Goal: Information Seeking & Learning: Learn about a topic

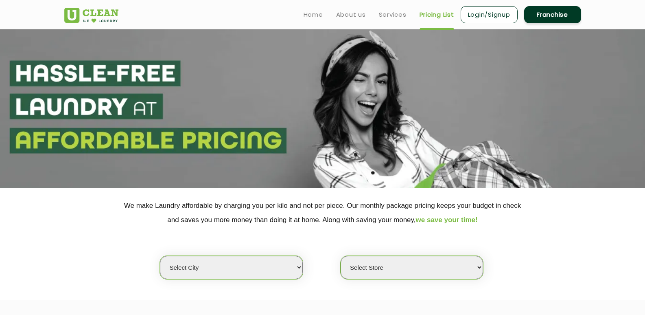
click at [235, 273] on select "Select city [GEOGRAPHIC_DATA] [GEOGRAPHIC_DATA] [GEOGRAPHIC_DATA] [GEOGRAPHIC_D…" at bounding box center [231, 267] width 143 height 23
select select "168"
click at [160, 256] on select "Select city [GEOGRAPHIC_DATA] [GEOGRAPHIC_DATA] [GEOGRAPHIC_DATA] [GEOGRAPHIC_D…" at bounding box center [231, 267] width 143 height 23
click at [356, 263] on select "Select Store UClean Tulshi Vihar Gwalior" at bounding box center [412, 267] width 143 height 23
select select "502"
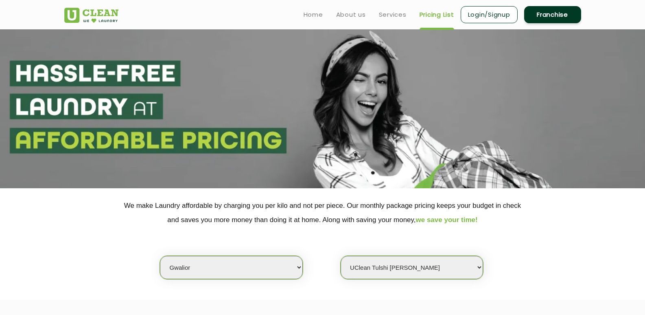
click at [341, 256] on select "Select Store UClean Tulshi Vihar Gwalior" at bounding box center [412, 267] width 143 height 23
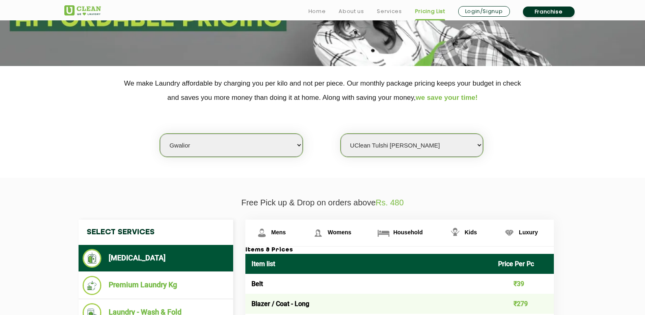
scroll to position [204, 0]
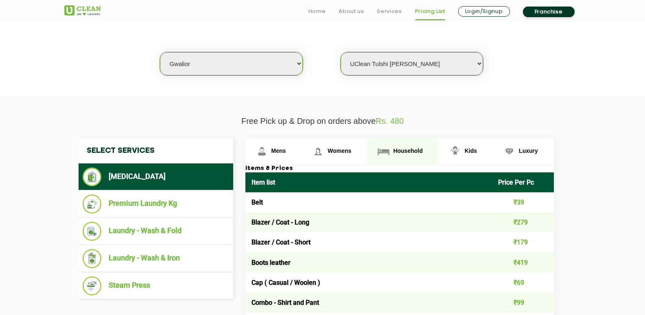
click at [403, 152] on span "Household" at bounding box center [407, 150] width 29 height 7
click at [401, 150] on span "Household" at bounding box center [407, 150] width 29 height 7
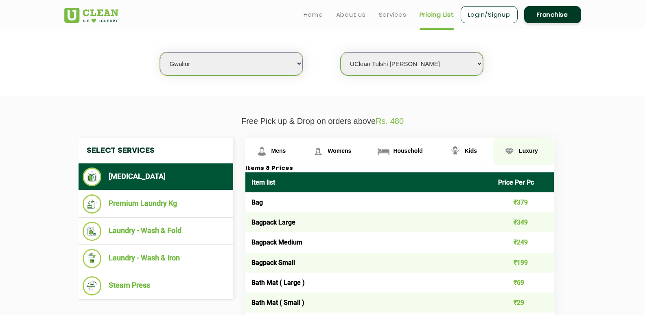
click at [520, 155] on link "Luxury" at bounding box center [523, 151] width 61 height 26
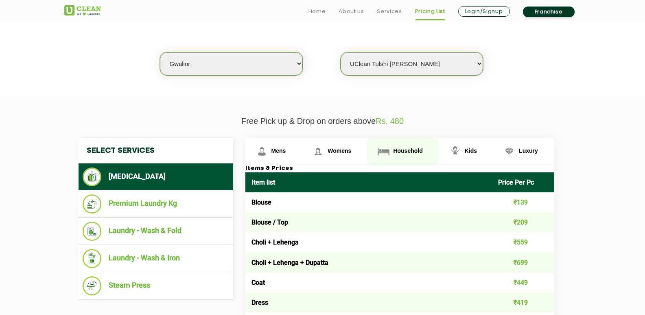
click at [402, 148] on span "Household" at bounding box center [407, 150] width 29 height 7
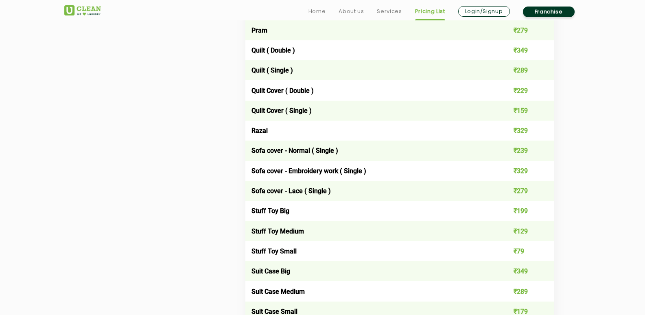
scroll to position [1222, 0]
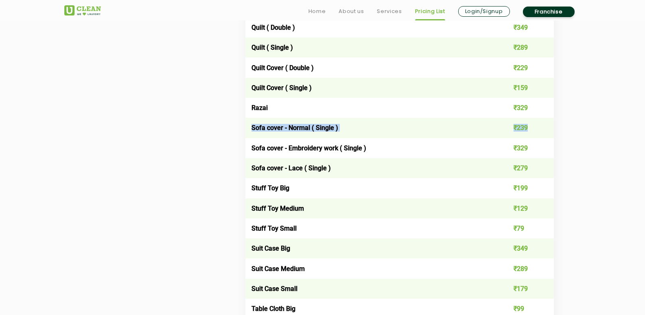
drag, startPoint x: 252, startPoint y: 126, endPoint x: 538, endPoint y: 123, distance: 286.3
click at [538, 123] on tr "Sofa cover - Normal ( Single ) ₹239" at bounding box center [400, 128] width 309 height 20
click at [254, 134] on td "Sofa cover - Normal ( Single )" at bounding box center [369, 128] width 247 height 20
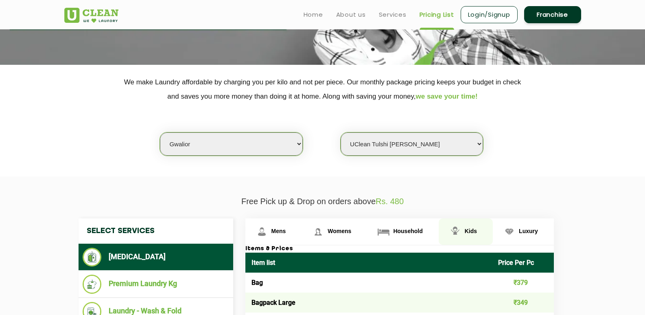
scroll to position [122, 0]
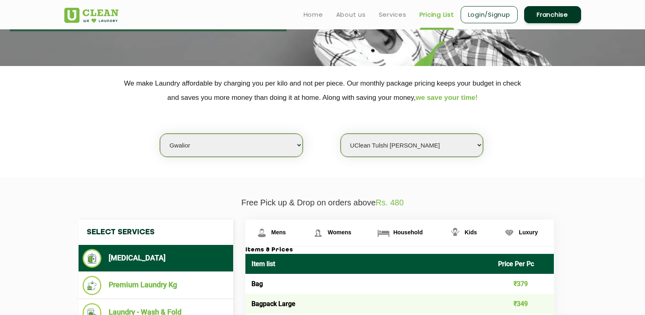
click at [40, 13] on header "Home About us Services Pricing List Login/Signup Franchise" at bounding box center [322, 14] width 645 height 29
click at [142, 13] on div at bounding box center [102, 12] width 88 height 21
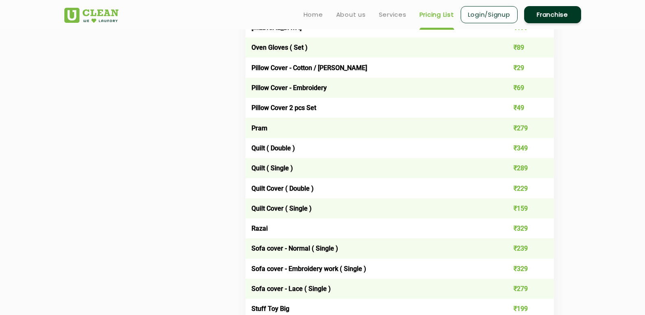
scroll to position [1100, 0]
